Goal: Browse casually

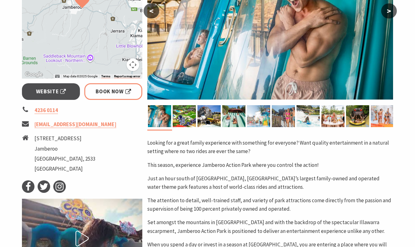
scroll to position [197, 0]
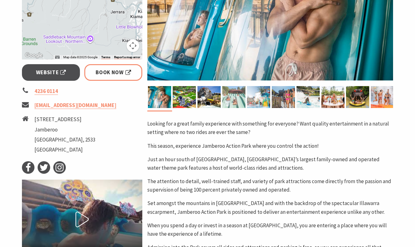
click at [233, 99] on img at bounding box center [233, 97] width 23 height 22
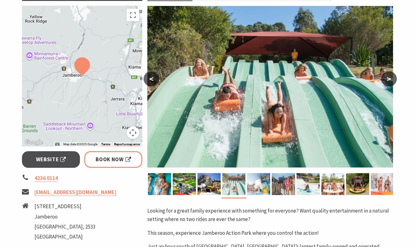
scroll to position [109, 0]
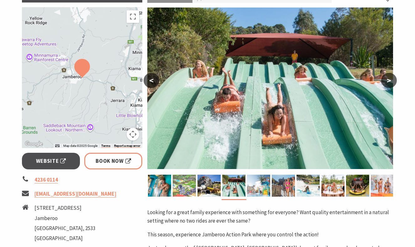
click at [184, 187] on img at bounding box center [184, 186] width 23 height 22
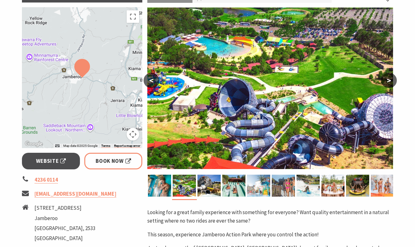
click at [391, 81] on button ">" at bounding box center [389, 80] width 16 height 15
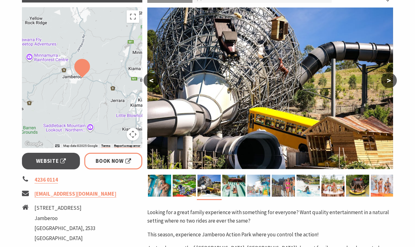
click at [391, 81] on button ">" at bounding box center [389, 80] width 16 height 15
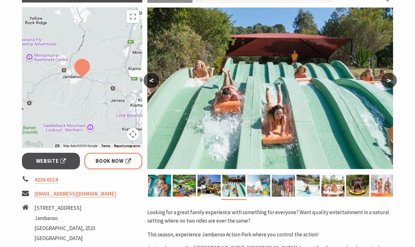
click at [391, 81] on button ">" at bounding box center [389, 80] width 16 height 15
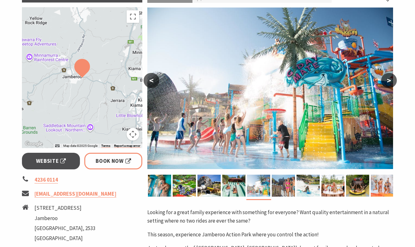
click at [391, 81] on button ">" at bounding box center [389, 80] width 16 height 15
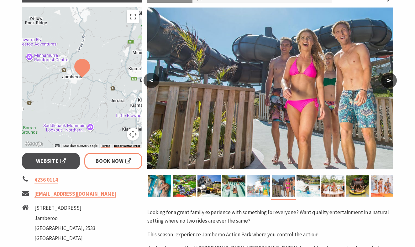
click at [391, 81] on button ">" at bounding box center [389, 80] width 16 height 15
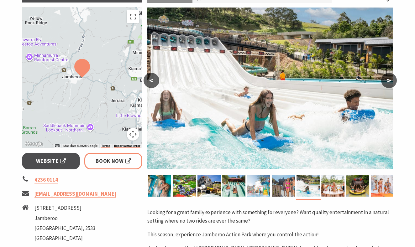
click at [391, 81] on button ">" at bounding box center [389, 80] width 16 height 15
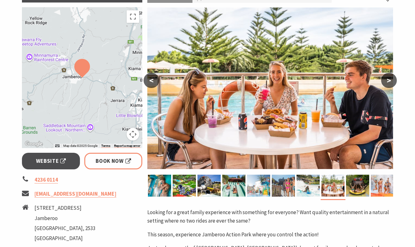
click at [391, 81] on button ">" at bounding box center [389, 80] width 16 height 15
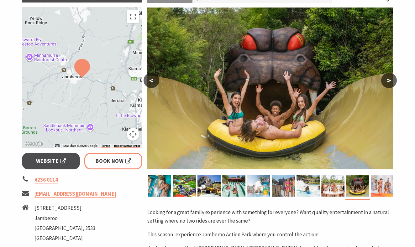
click at [391, 81] on button ">" at bounding box center [389, 80] width 16 height 15
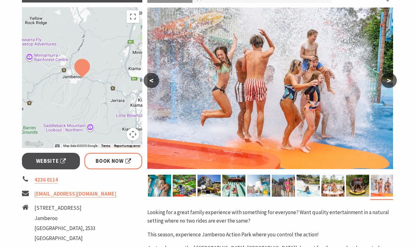
click at [391, 81] on button ">" at bounding box center [389, 80] width 16 height 15
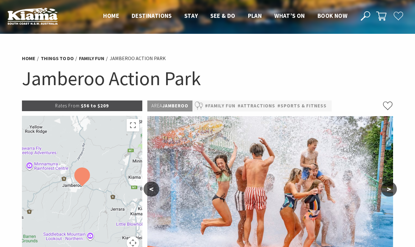
scroll to position [0, 0]
